Goal: Information Seeking & Learning: Learn about a topic

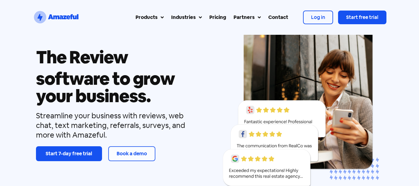
scroll to position [46, 0]
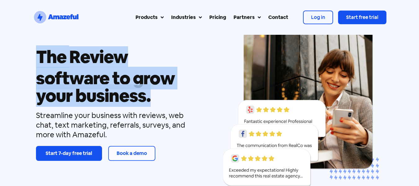
drag, startPoint x: 150, startPoint y: 103, endPoint x: 32, endPoint y: 62, distance: 125.2
click at [32, 62] on div "The Review Referral Web Chat Text Marketing Inbox software to grow your busines…" at bounding box center [209, 103] width 419 height 229
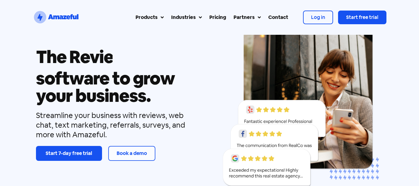
click at [32, 62] on div "The Review Referral Web Chat Text Marketing Inbox software to grow your busines…" at bounding box center [209, 103] width 419 height 229
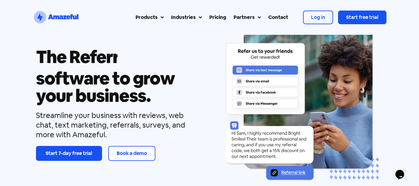
scroll to position [0, 0]
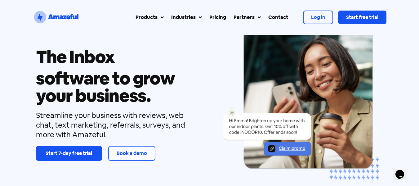
click at [191, 52] on h1 "The Review Referral Web Chat Text Marketing Inbox" at bounding box center [118, 56] width 165 height 21
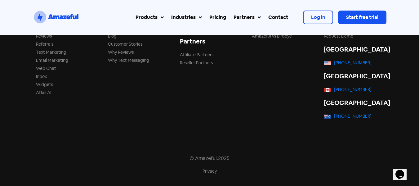
scroll to position [2353, 0]
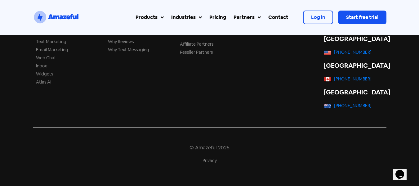
click at [219, 17] on div "Pricing" at bounding box center [217, 17] width 17 height 7
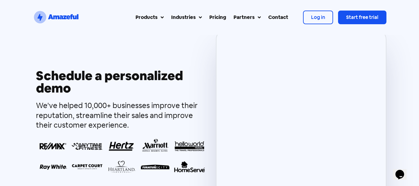
scroll to position [424, 0]
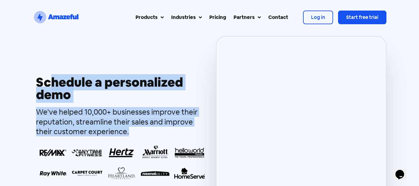
drag, startPoint x: 130, startPoint y: 126, endPoint x: 50, endPoint y: 83, distance: 90.7
click at [50, 83] on div "Schedule a personalized demo We've helped 10,000+ businesses improve their repu…" at bounding box center [121, 129] width 177 height 187
click at [50, 83] on h3 "Schedule a personalized demo" at bounding box center [121, 88] width 171 height 25
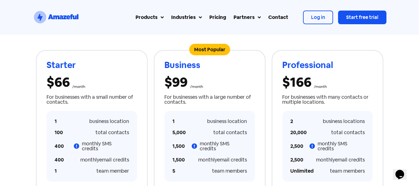
scroll to position [0, 0]
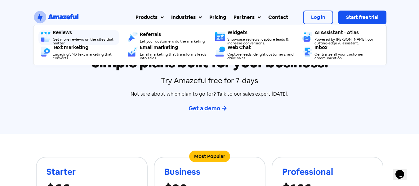
click at [77, 35] on div "Reviews Get more reviews on the sites that matter." at bounding box center [86, 37] width 67 height 15
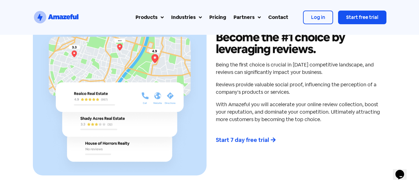
scroll to position [282, 0]
click at [228, 48] on h2 "Become the #1 choice by leveraging reviews." at bounding box center [299, 43] width 167 height 24
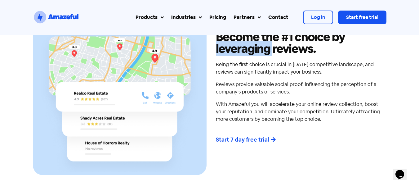
click at [228, 48] on h2 "Become the #1 choice by leveraging reviews." at bounding box center [299, 43] width 167 height 24
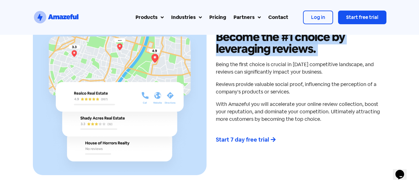
click at [228, 48] on h2 "Become the #1 choice by leveraging reviews." at bounding box center [299, 43] width 167 height 24
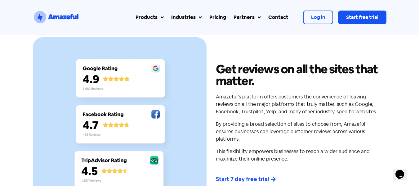
scroll to position [1298, 0]
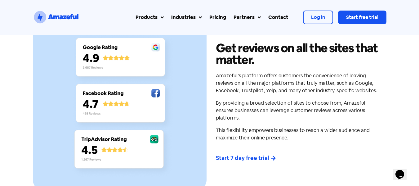
click at [223, 66] on h2 "Get reviews on all the sites that matter." at bounding box center [299, 54] width 167 height 24
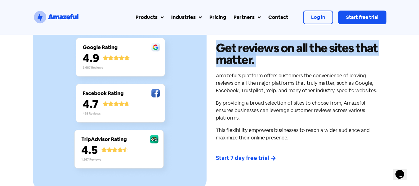
click at [223, 66] on h2 "Get reviews on all the sites that matter." at bounding box center [299, 54] width 167 height 24
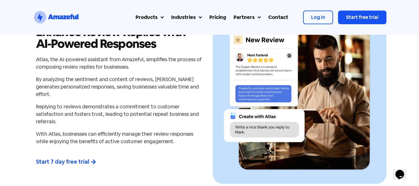
scroll to position [1534, 0]
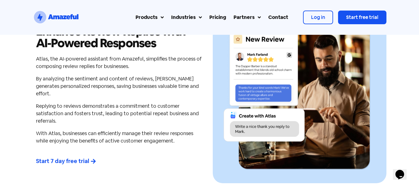
click at [212, 13] on link "Pricing" at bounding box center [218, 17] width 24 height 15
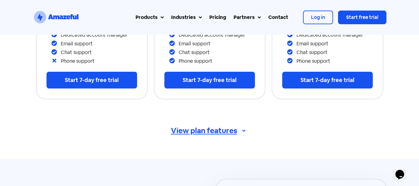
scroll to position [264, 0]
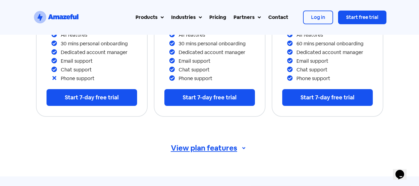
click at [187, 144] on span "View plan features" at bounding box center [204, 147] width 66 height 7
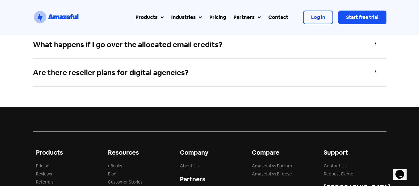
scroll to position [1711, 0]
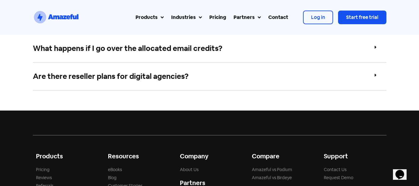
click at [202, 65] on div "Are there reseller plans for digital agencies?" at bounding box center [209, 77] width 353 height 28
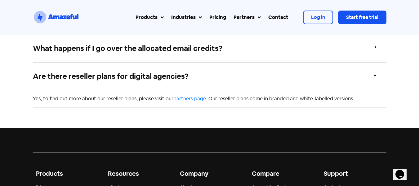
click at [202, 65] on div "Are there reseller plans for digital agencies?" at bounding box center [209, 76] width 353 height 27
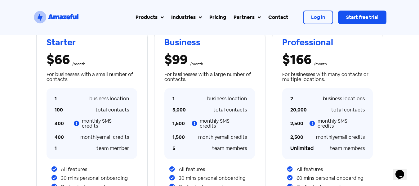
scroll to position [0, 0]
